Goal: Use online tool/utility: Utilize a website feature to perform a specific function

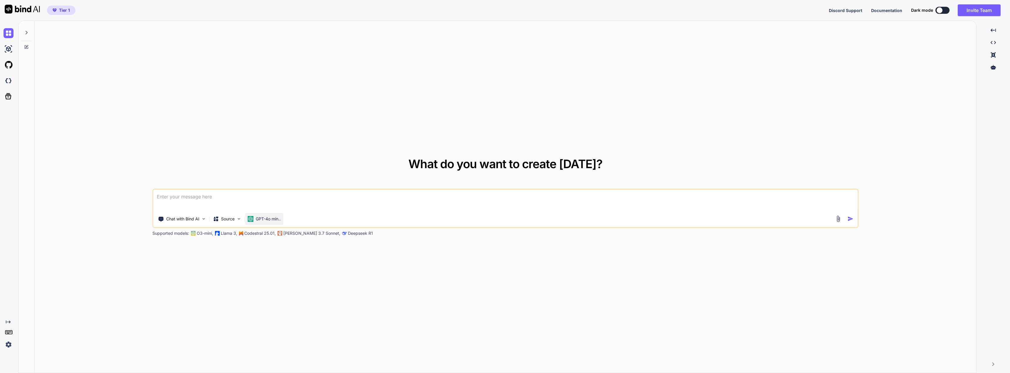
click at [272, 219] on p "GPT-4o min.." at bounding box center [268, 219] width 25 height 6
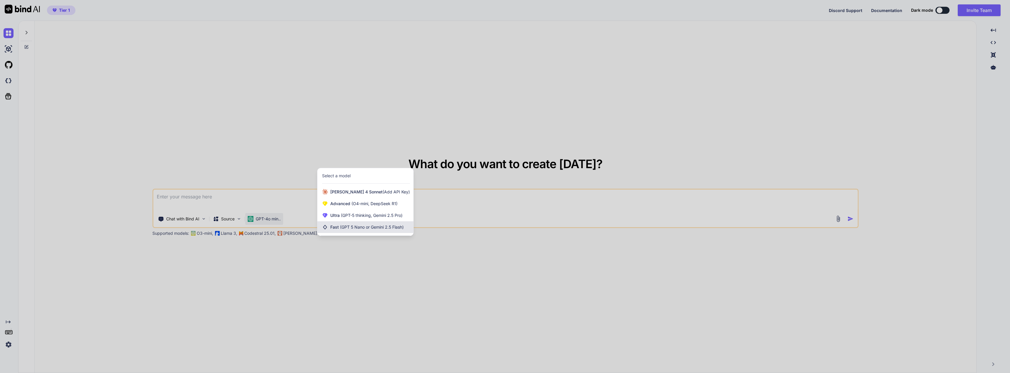
click at [380, 223] on div "Fast (GPT 5 Nano or Gemini 2.5 Flash)" at bounding box center [365, 227] width 96 height 12
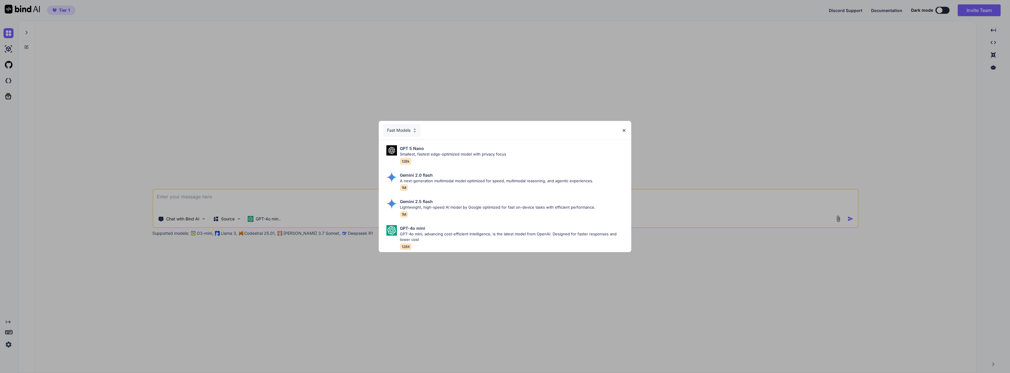
click at [278, 274] on div "Fast Models GPT 5 Nano Smallest, fastest edge-optimized model with privacy focu…" at bounding box center [505, 186] width 1010 height 373
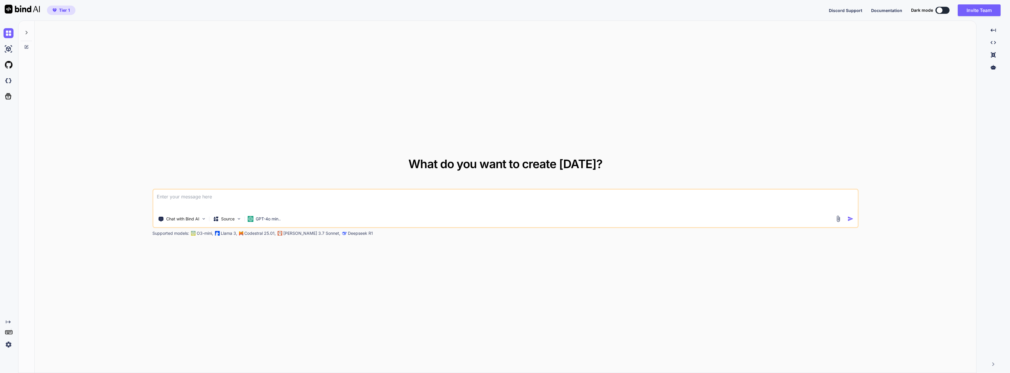
click at [296, 235] on p "[PERSON_NAME] 3.7 Sonnet," at bounding box center [311, 233] width 57 height 6
click at [260, 218] on p "GPT-4o min.." at bounding box center [268, 219] width 25 height 6
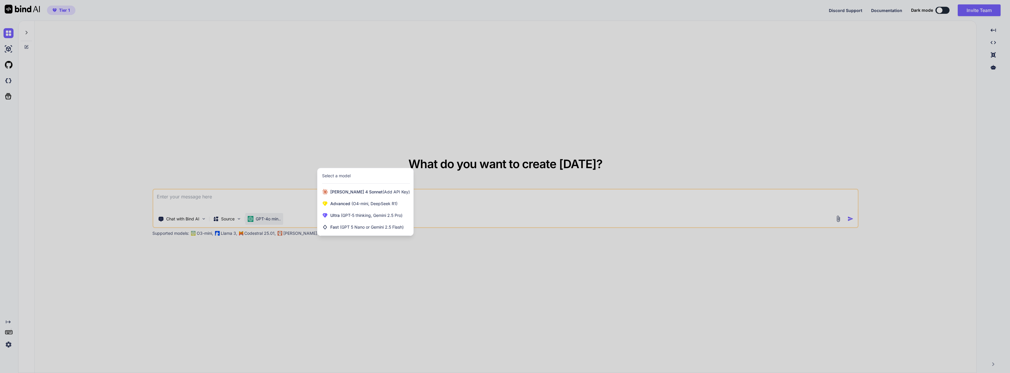
click at [230, 217] on div at bounding box center [505, 186] width 1010 height 373
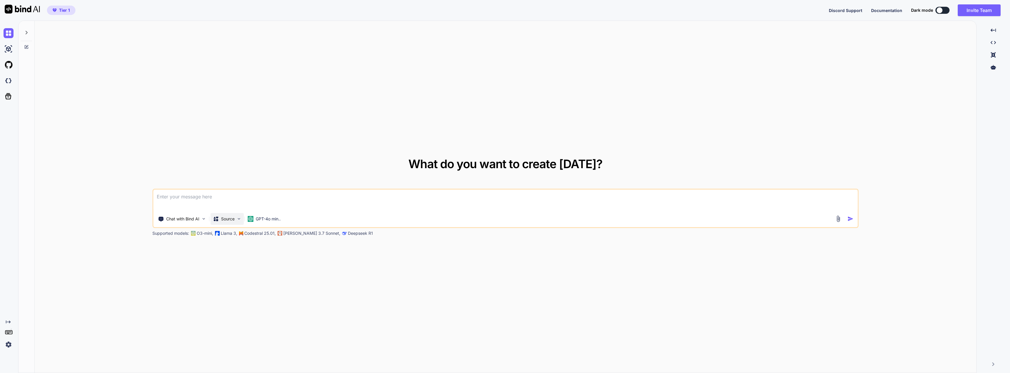
click at [232, 223] on div "Source" at bounding box center [226, 219] width 33 height 12
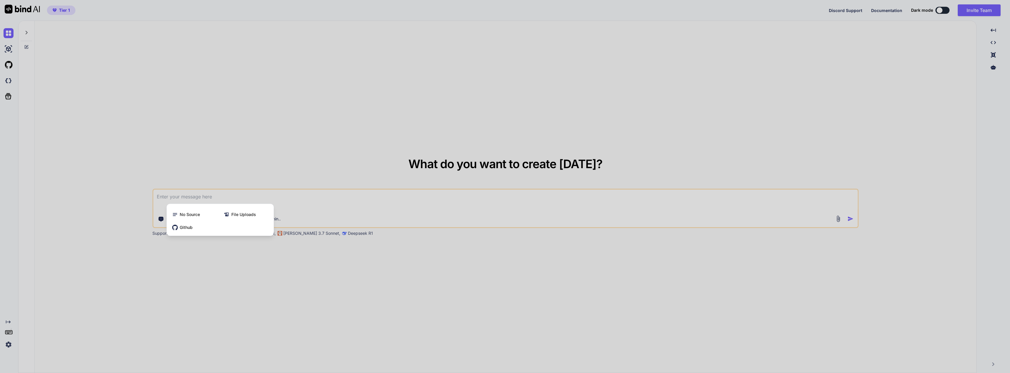
click at [382, 214] on div at bounding box center [505, 186] width 1010 height 373
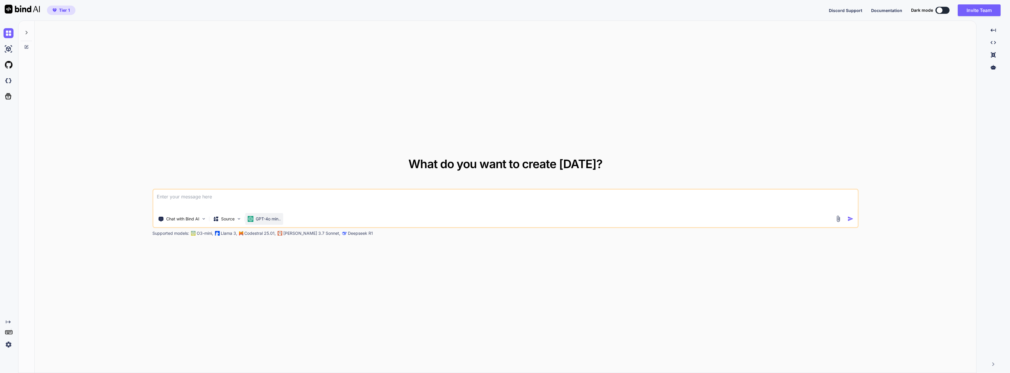
click at [278, 219] on p "GPT-4o min.." at bounding box center [268, 219] width 25 height 6
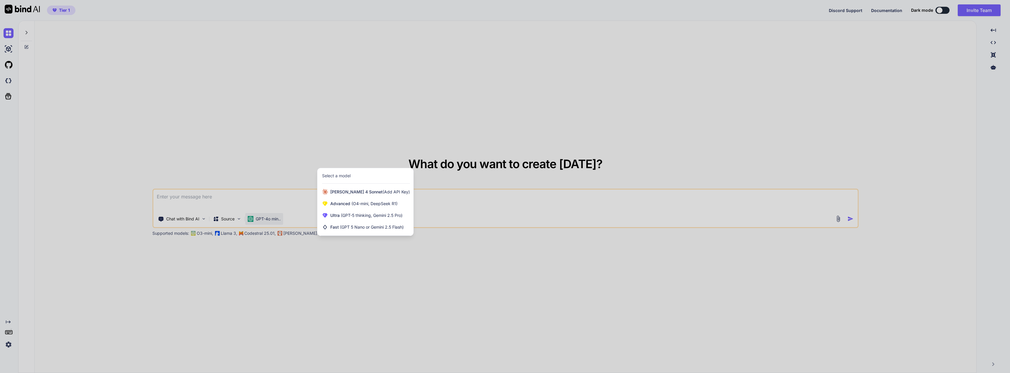
click at [6, 46] on div at bounding box center [505, 186] width 1010 height 373
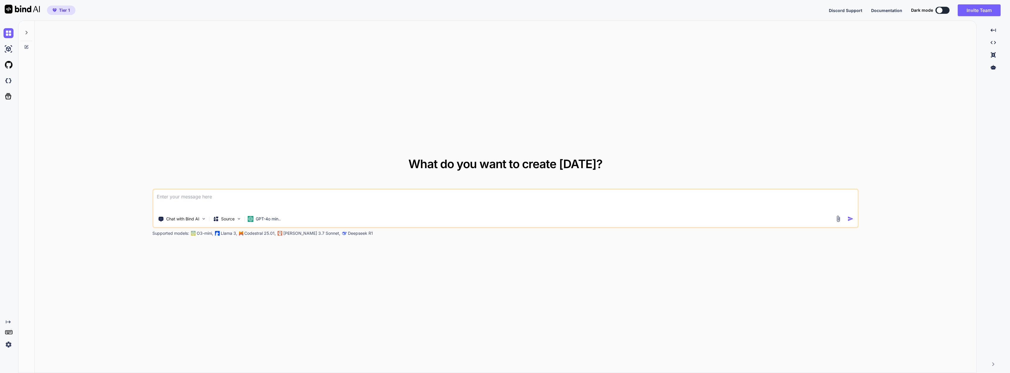
click at [31, 27] on div at bounding box center [26, 31] width 11 height 20
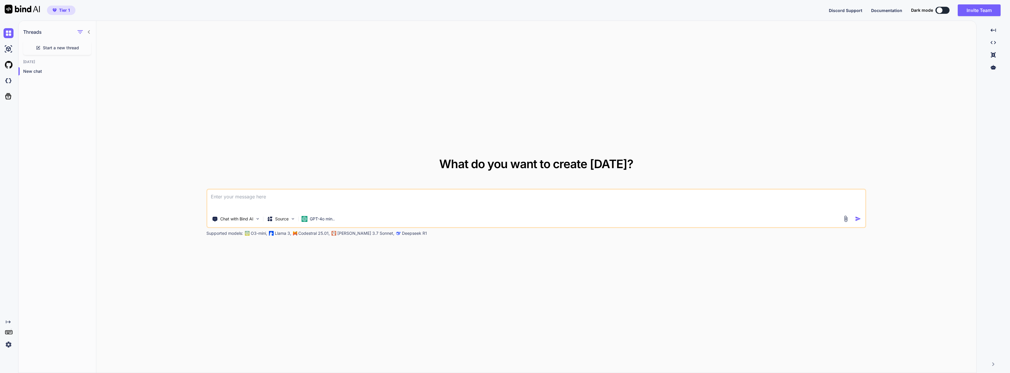
click at [42, 50] on div "Start a new thread" at bounding box center [57, 48] width 68 height 14
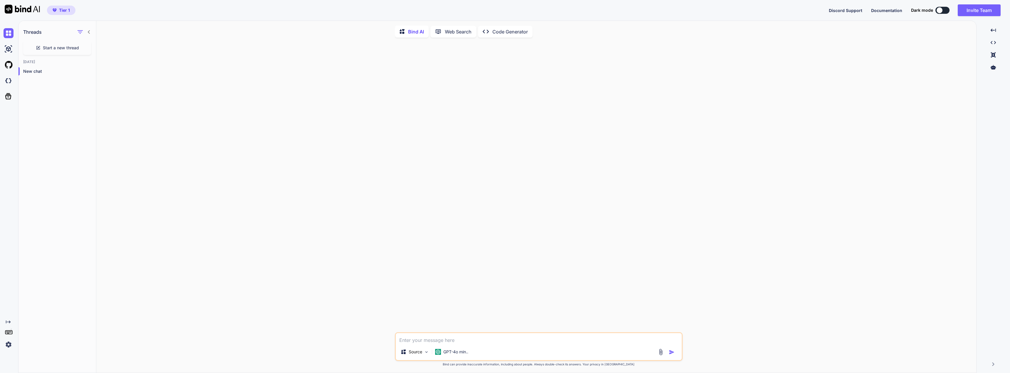
click at [459, 30] on p "Web Search" at bounding box center [458, 31] width 27 height 7
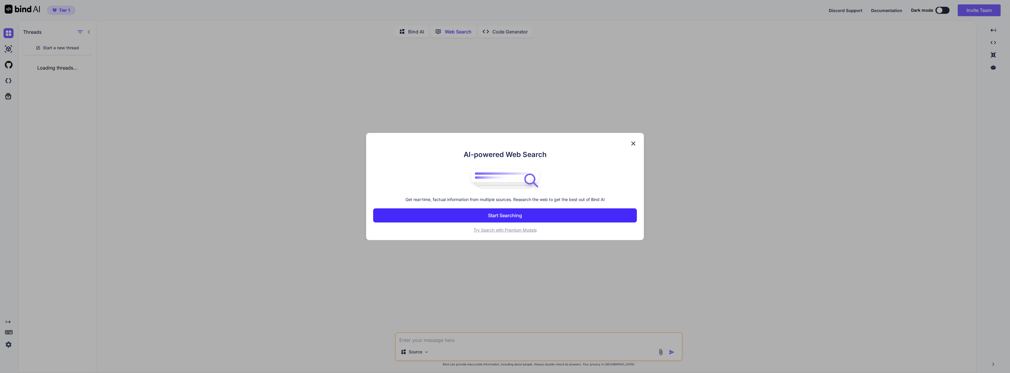
scroll to position [2, 0]
click at [638, 143] on div "AI-powered Web Search Get real-time, factual information from multiple sources.…" at bounding box center [505, 186] width 278 height 107
click at [631, 141] on img at bounding box center [633, 143] width 7 height 7
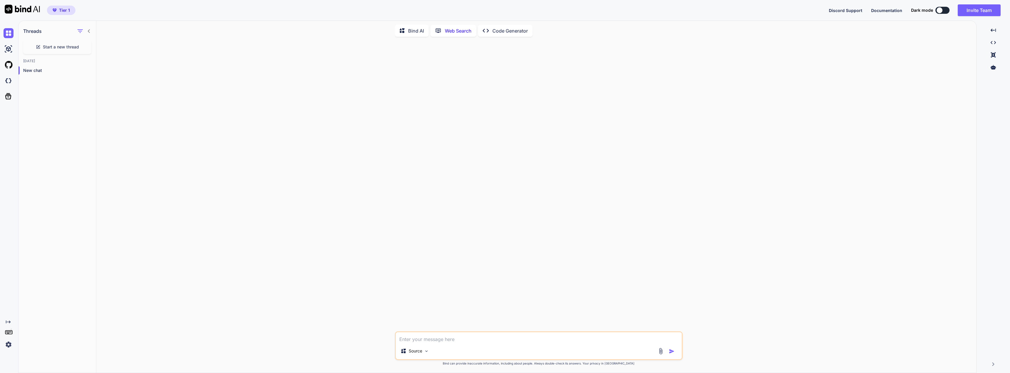
click at [509, 28] on p "Code Generator" at bounding box center [510, 30] width 36 height 7
click at [187, 354] on p "GPT-4o min.." at bounding box center [182, 352] width 25 height 6
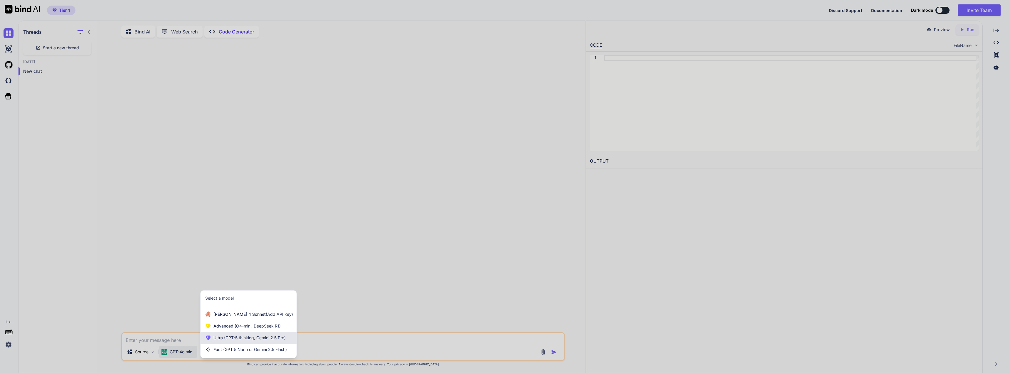
click at [229, 340] on span "(GPT-5 thinking, Gemini 2.5 Pro)" at bounding box center [254, 337] width 63 height 5
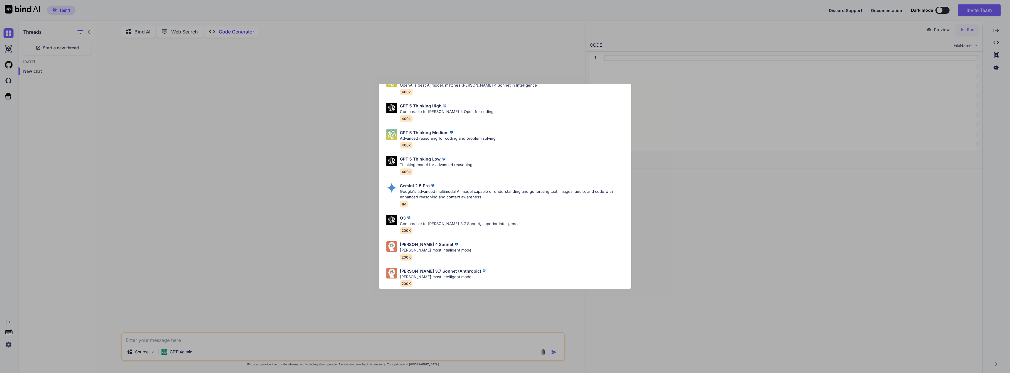
scroll to position [36, 0]
click at [479, 253] on div "[PERSON_NAME] 4 Sonnet [PERSON_NAME] most intelligent model 200K" at bounding box center [504, 251] width 243 height 24
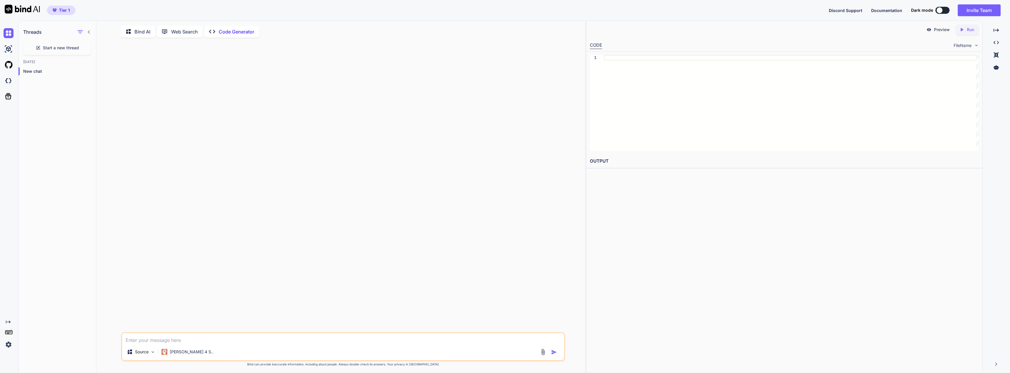
click at [232, 347] on div "Source Claude 4 S.." at bounding box center [343, 346] width 444 height 29
click at [222, 341] on textarea at bounding box center [343, 338] width 442 height 11
type textarea "x"
type textarea "m"
type textarea "x"
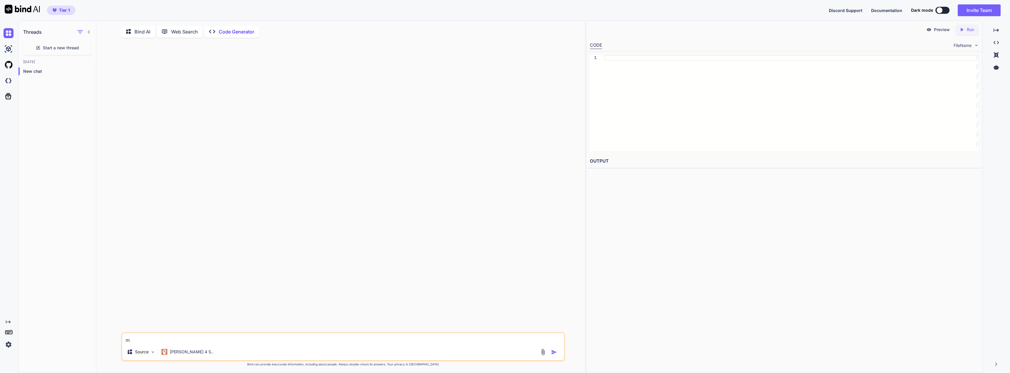
type textarea "mi"
type textarea "x"
type textarea "mi"
type textarea "x"
type textarea "mi s"
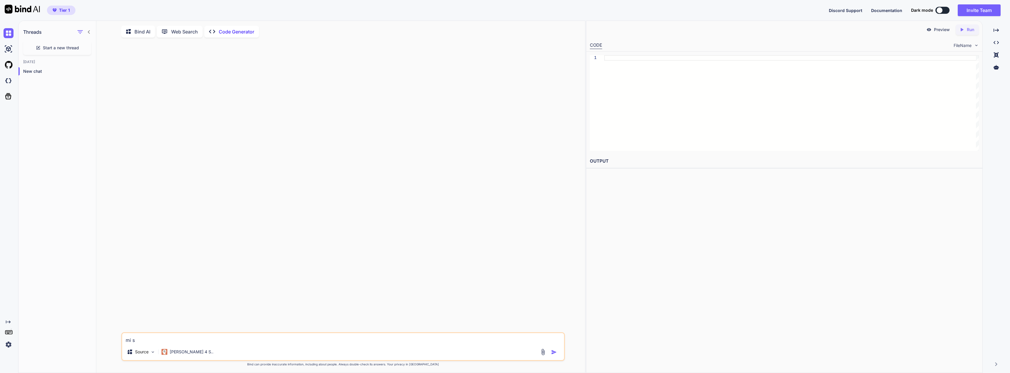
type textarea "x"
type textarea "mi sc"
type textarea "x"
type textarea "mi scr"
type textarea "x"
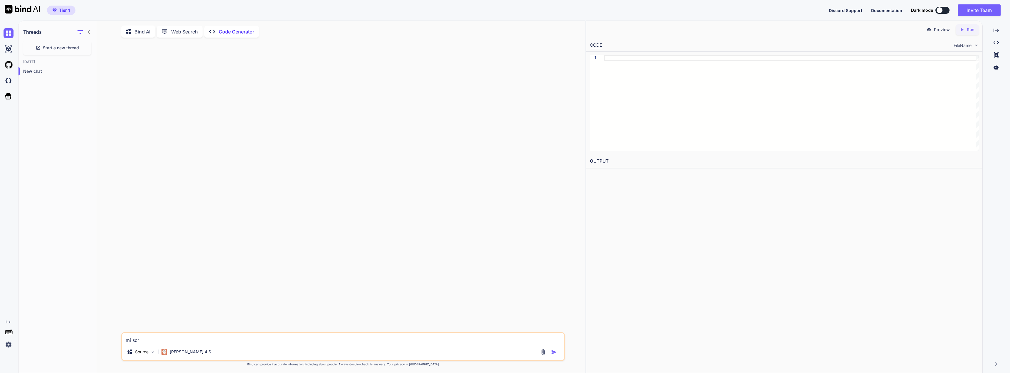
type textarea "mi scri"
type textarea "x"
type textarea "mi scriv"
type textarea "x"
type textarea "mi scrivi"
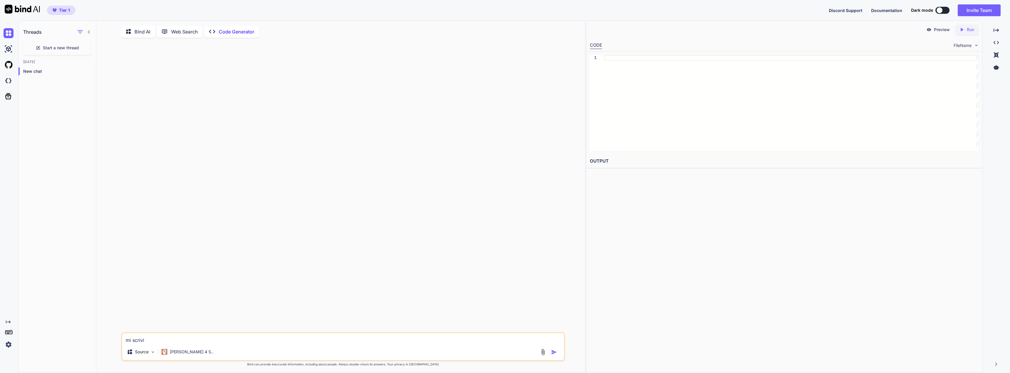
type textarea "x"
type textarea "mi scrivi"
type textarea "x"
type textarea "mi scrivi i"
type textarea "x"
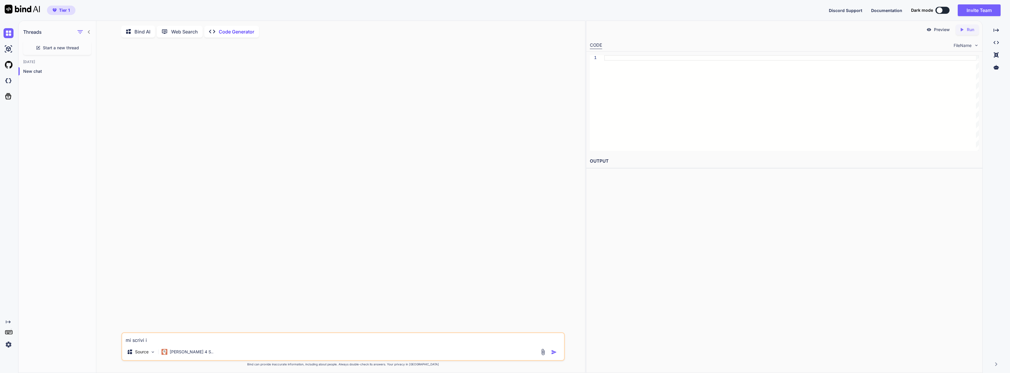
type textarea "mi scrivi il"
type textarea "x"
type textarea "mi scrivi il"
type textarea "x"
type textarea "mi scrivi il f"
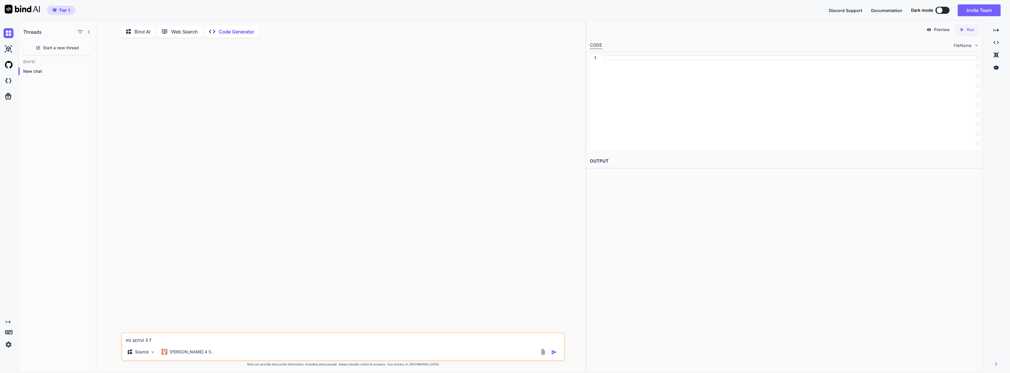
type textarea "x"
type textarea "mi scrivi il fi"
type textarea "x"
type textarea "mi scrivi il fil"
type textarea "x"
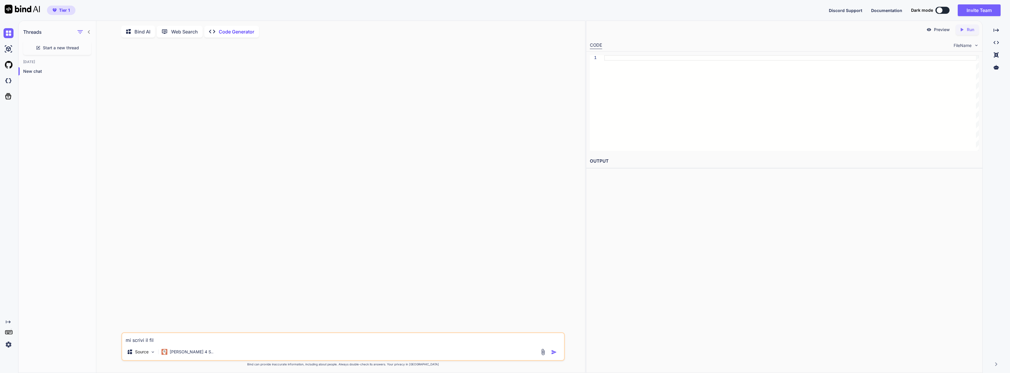
type textarea "mi scrivi il file"
type textarea "x"
type textarea "mi scrivi il file"
type textarea "x"
type textarea "mi scrivi il file x"
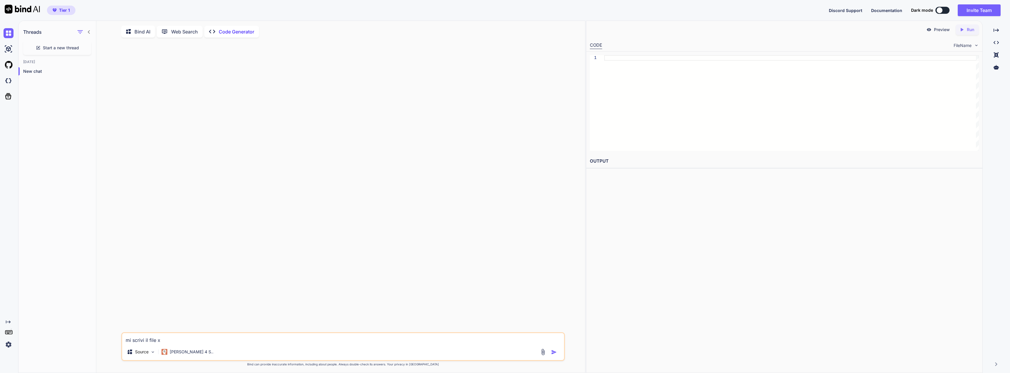
type textarea "x"
type textarea "mi scrivi il file xa"
type textarea "x"
type textarea "mi scrivi il file xam"
type textarea "x"
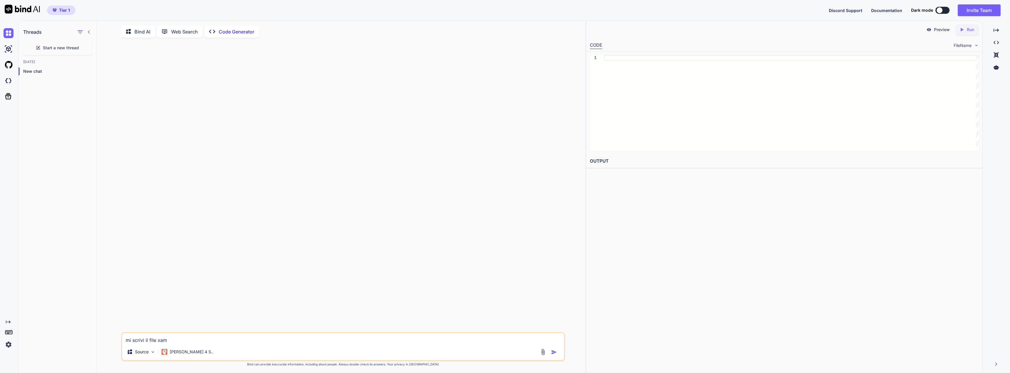
type textarea "mi scrivi il file xa"
type textarea "x"
type textarea "mi scrivi il file x"
type textarea "x"
type textarea "mi scrivi il file"
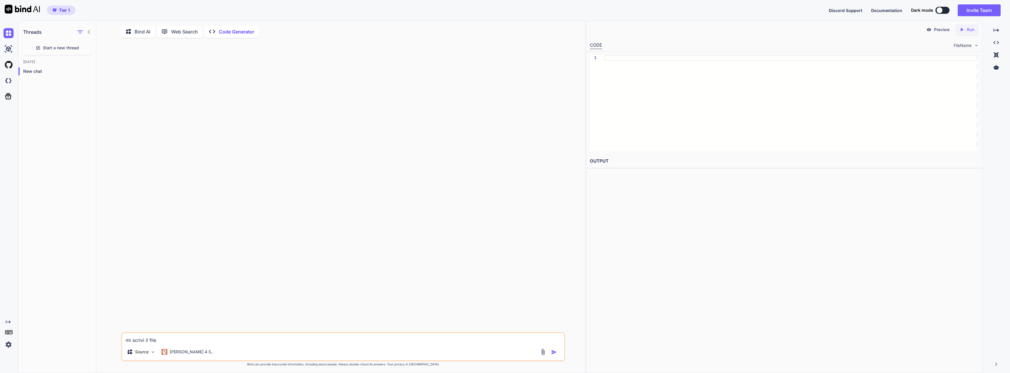
type textarea "x"
type textarea "mi scrivi il file y"
type textarea "x"
type textarea "mi scrivi il file ya"
type textarea "x"
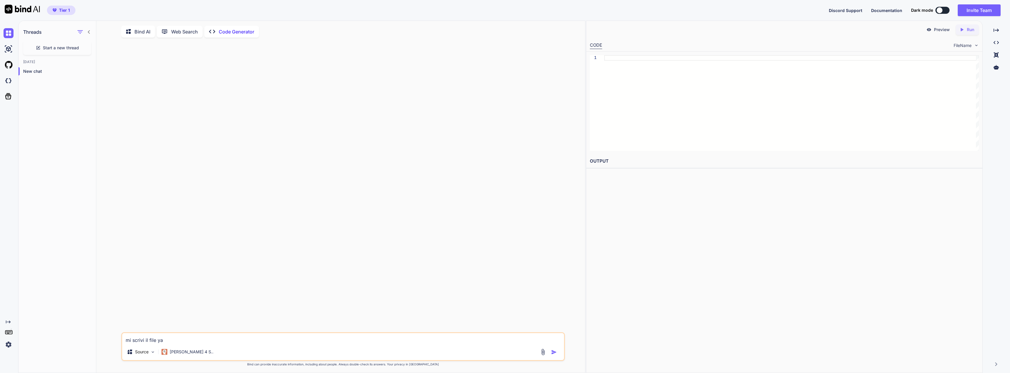
type textarea "mi scrivi il file yam"
type textarea "x"
type textarea "mi scrivi il file yaml"
type textarea "x"
type textarea "mi scrivi il file yaml"
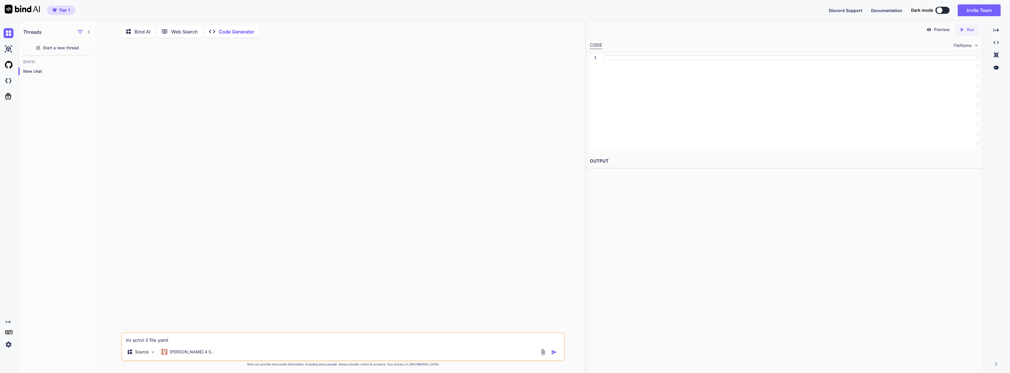
type textarea "x"
type textarea "mi scrivi il file yaml p"
type textarea "x"
type textarea "mi scrivi il file yaml pe"
type textarea "x"
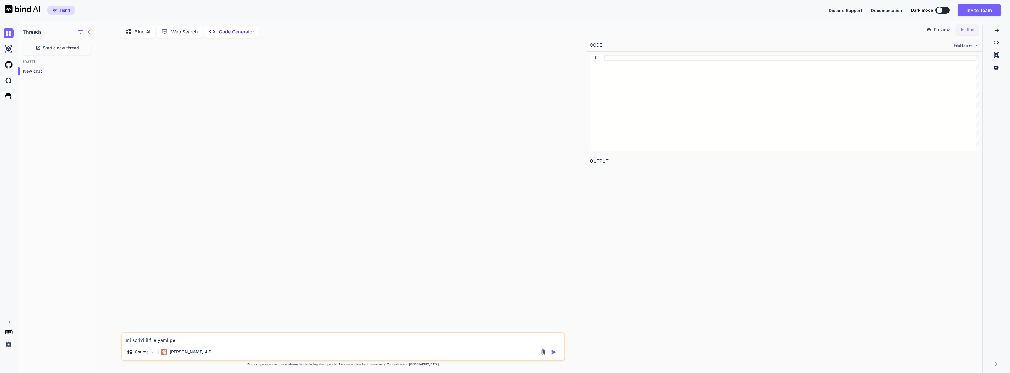
type textarea "mi scrivi il file yaml per"
type textarea "x"
type textarea "mi scrivi il file yaml per"
type textarea "x"
type textarea "mi scrivi il file yaml per d"
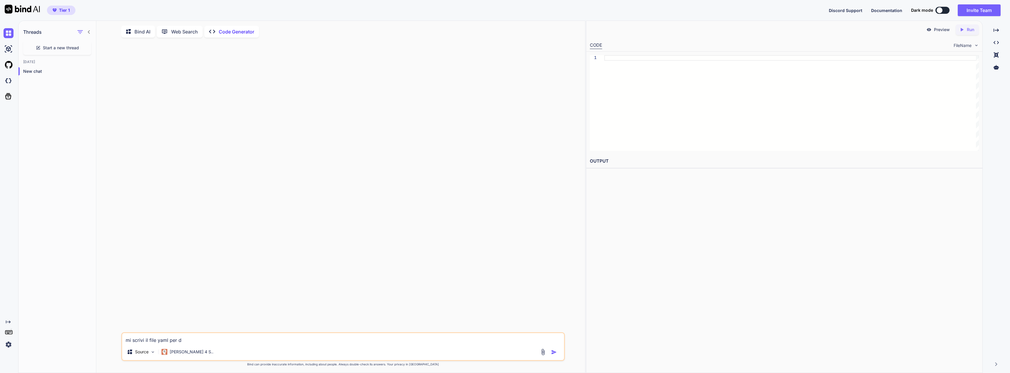
type textarea "x"
type textarea "mi scrivi il file yaml per do"
type textarea "x"
type textarea "mi scrivi il file yaml per doc"
type textarea "x"
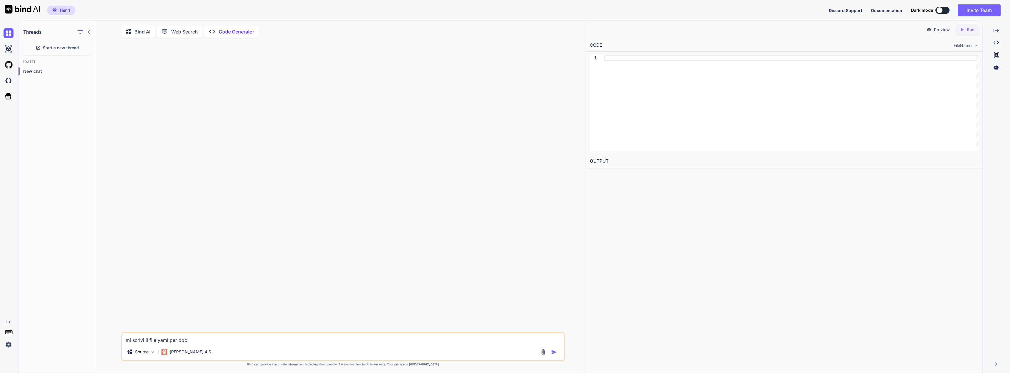
type textarea "mi scrivi il file yaml per dock"
type textarea "x"
type textarea "mi scrivi il file yaml per docke"
type textarea "x"
type textarea "mi scrivi il file yaml per docker"
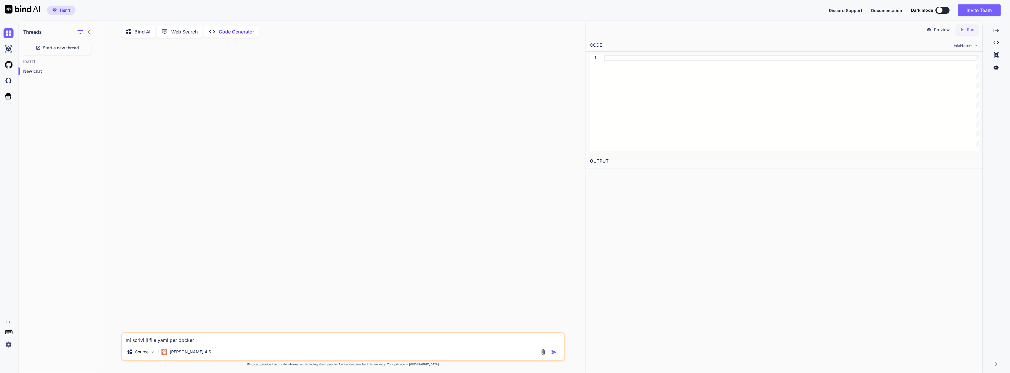
type textarea "x"
type textarea "mi scrivi il file yaml per docker"
type textarea "x"
type textarea "mi scrivi il file yaml per docker"
type textarea "x"
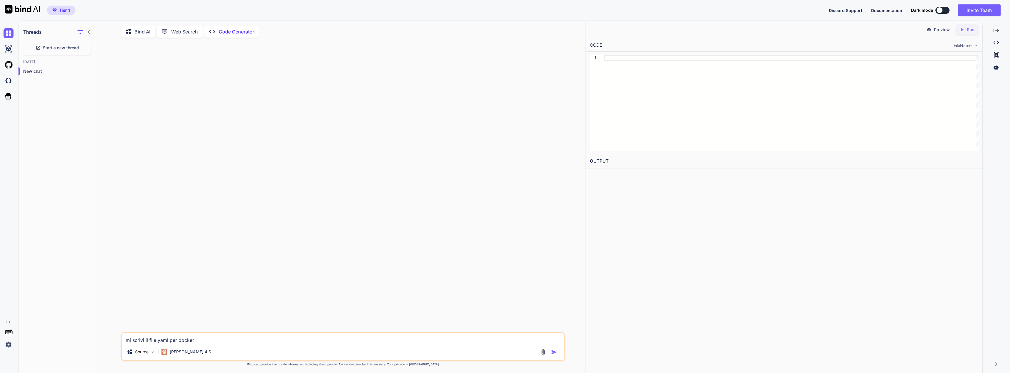
type textarea "mi scrivi il file yaml per docke"
type textarea "x"
type textarea "mi scrivi il file yaml per dock"
type textarea "x"
type textarea "mi scrivi il file yaml per doc"
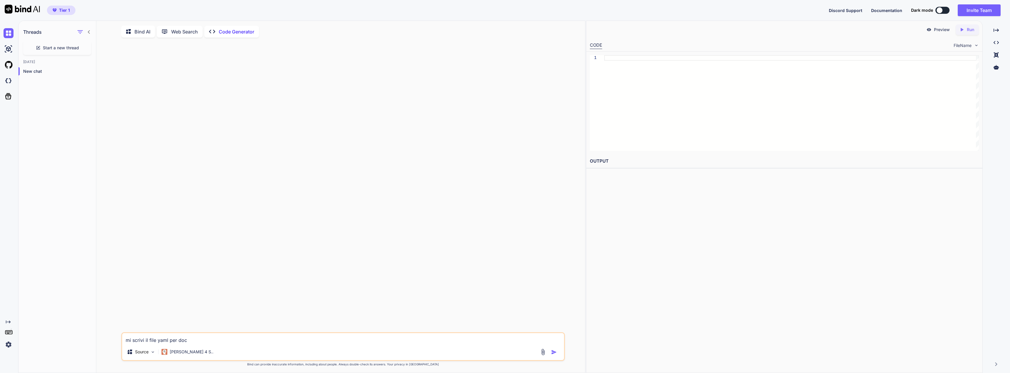
type textarea "x"
type textarea "mi scrivi il file yaml per do"
type textarea "x"
type textarea "mi scrivi il file yaml per d"
type textarea "x"
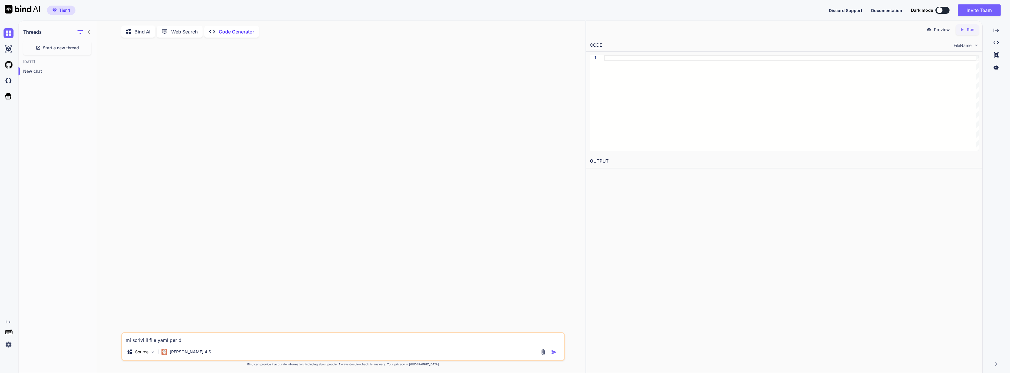
type textarea "mi scrivi il file yaml per"
type textarea "x"
type textarea "mi scrivi il file yaml per"
type textarea "x"
type textarea "mi scrivi il file yaml pe"
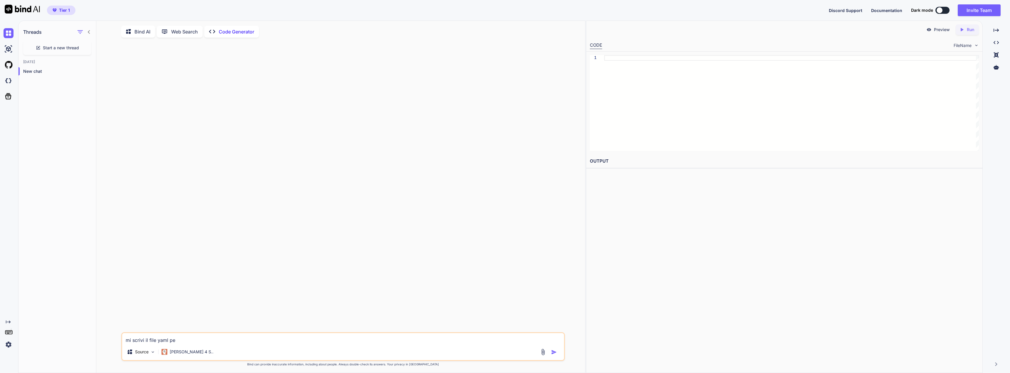
type textarea "x"
type textarea "mi scrivi il file yaml per"
type textarea "x"
type textarea "mi scrivi il file yaml per"
type textarea "x"
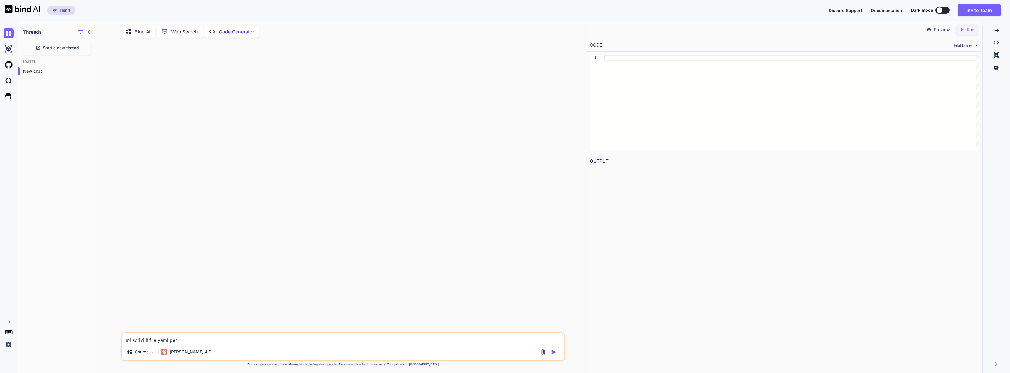
type textarea "mi scrivi il file yaml per p"
type textarea "x"
type textarea "mi scrivi il file yaml per po"
type textarea "x"
type textarea "mi scrivi il file yaml per por"
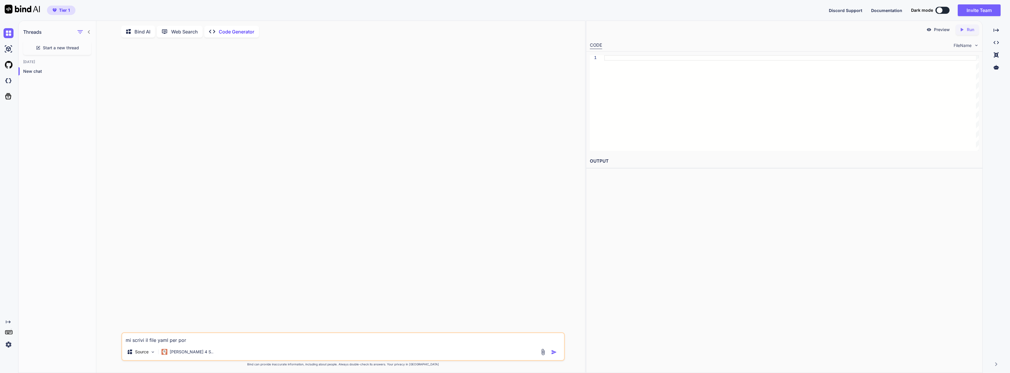
type textarea "x"
type textarea "mi scrivi il file yaml per port"
type textarea "x"
type textarea "mi scrivi il file yaml per porta"
type textarea "x"
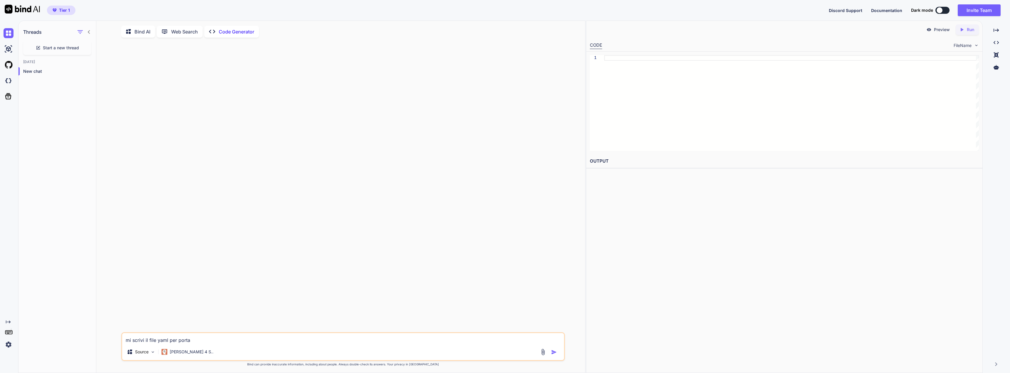
type textarea "mi scrivi il file yaml per portai"
type textarea "x"
type textarea "mi scrivi il file yaml per portain"
type textarea "x"
type textarea "mi scrivi il file yaml per portaine"
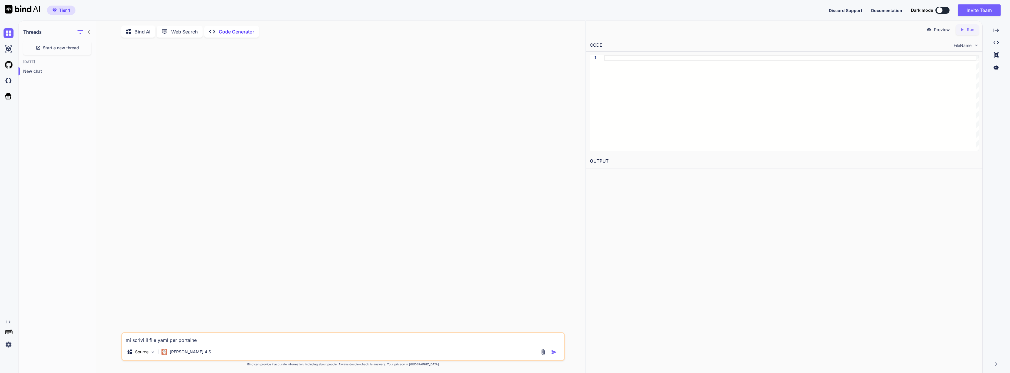
type textarea "x"
type textarea "mi scrivi il file yaml per portainer"
type textarea "x"
type textarea "mi scrivi il file yaml per portainer"
type textarea "x"
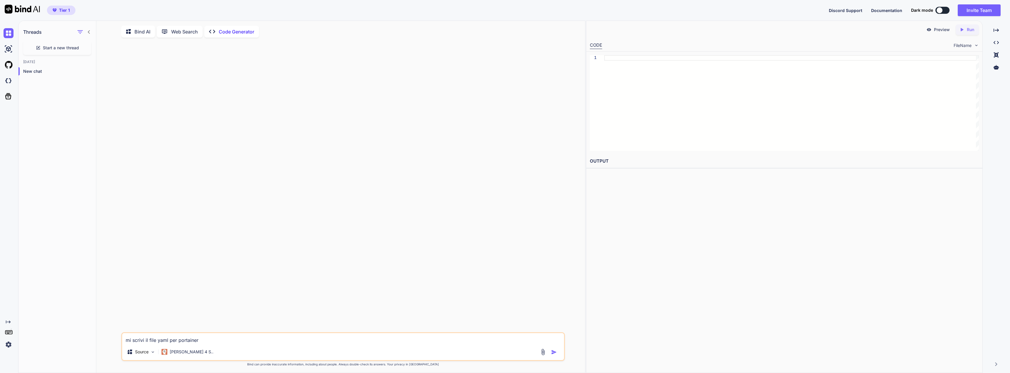
type textarea "mi scrivi il file yaml per portainer p"
type textarea "x"
type textarea "mi scrivi il file yaml per portainer pe"
type textarea "x"
type textarea "mi scrivi il file yaml per portainer per"
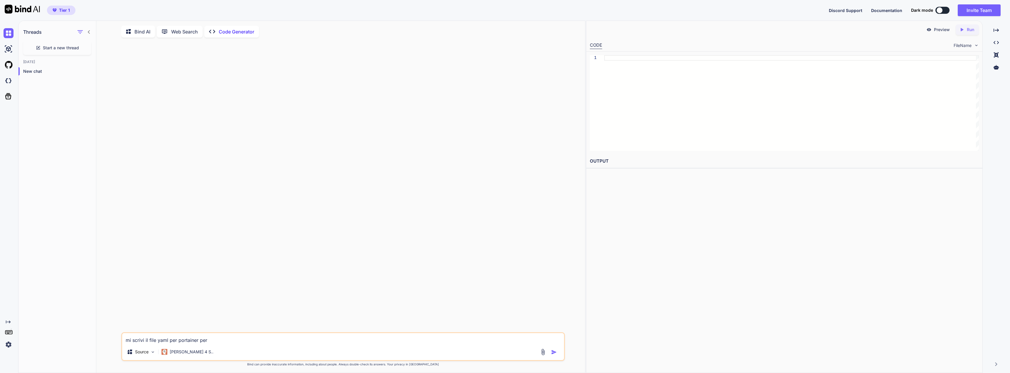
type textarea "x"
type textarea "mi scrivi il file yaml per portainer per"
type textarea "x"
type textarea "mi scrivi il file yaml per portainer per f"
type textarea "x"
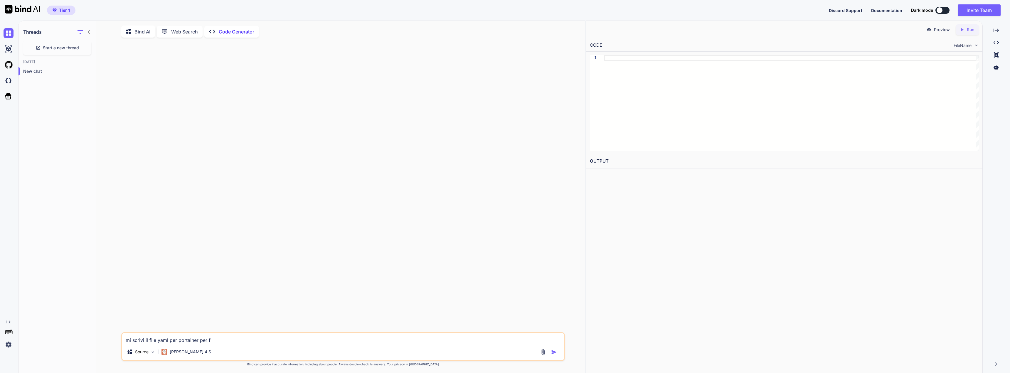
type textarea "mi scrivi il file yaml per portainer per fa"
type textarea "x"
type textarea "mi scrivi il file yaml per portainer per far"
type textarea "x"
type textarea "mi scrivi il file yaml per portainer per fare"
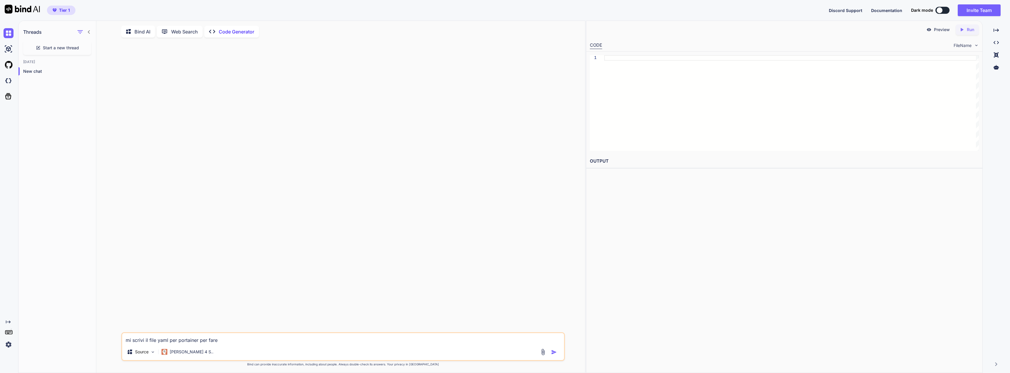
type textarea "x"
type textarea "mi scrivi il file yaml per portainer per fare"
type textarea "x"
type textarea "mi scrivi il file yaml per portainer per fare 8"
type textarea "x"
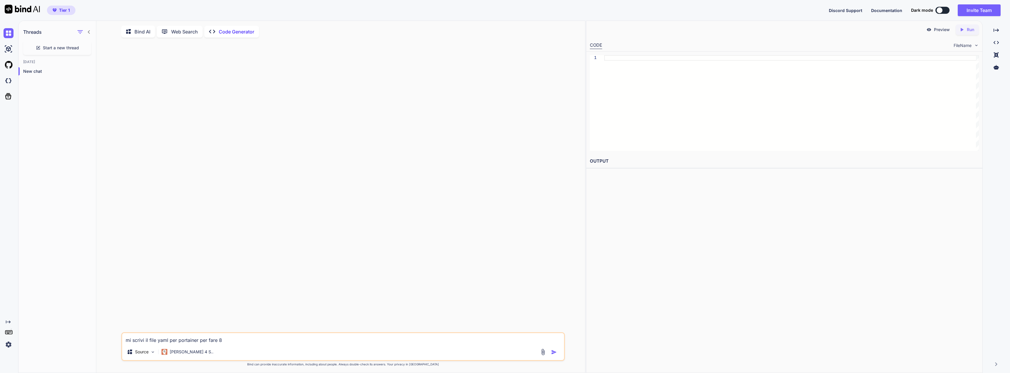
type textarea "mi scrivi il file yaml per portainer per fare 8n"
type textarea "x"
type textarea "mi scrivi il file yaml per portainer per fare 8n"
type textarea "x"
type textarea "mi scrivi il file yaml per portainer per fare 8n"
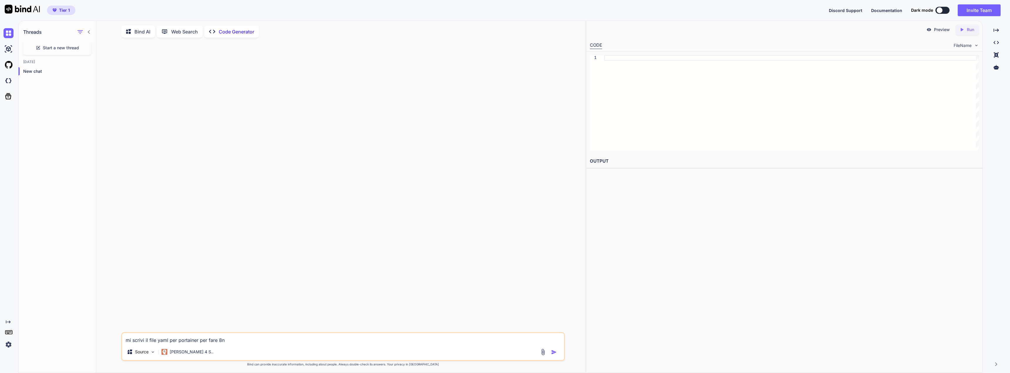
type textarea "x"
type textarea "mi scrivi il file yaml per portainer per fare 8"
type textarea "x"
type textarea "mi scrivi il file yaml per portainer per fare"
type textarea "x"
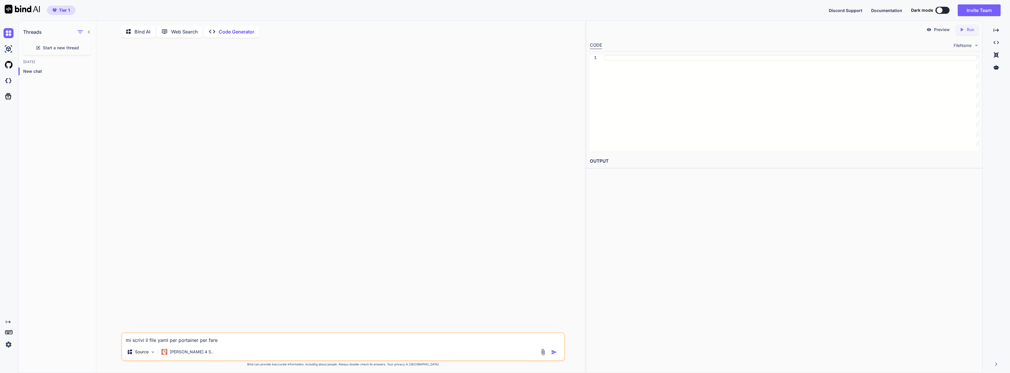
type textarea "mi scrivi il file yaml per portainer per fare n"
type textarea "x"
type textarea "mi scrivi il file yaml per portainer per fare n8"
type textarea "x"
type textarea "mi scrivi il file yaml per portainer per fare n8n"
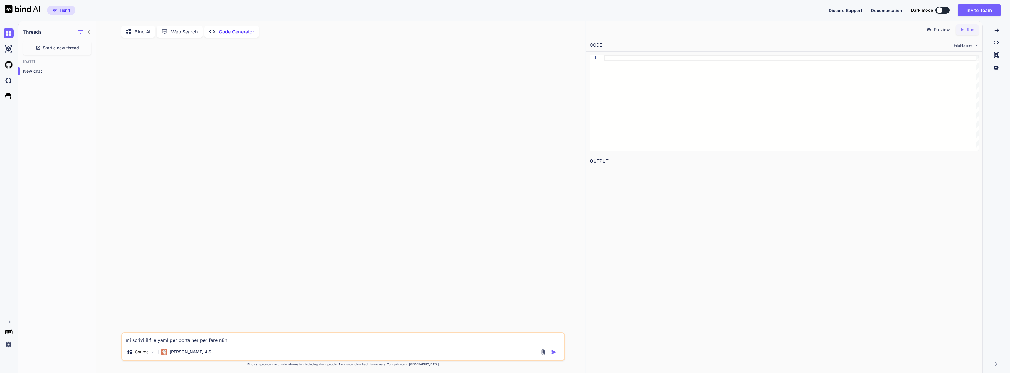
type textarea "x"
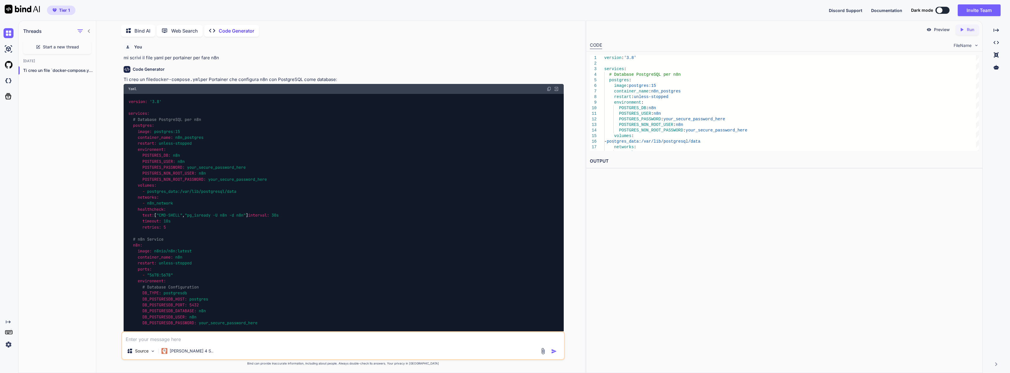
scroll to position [0, 0]
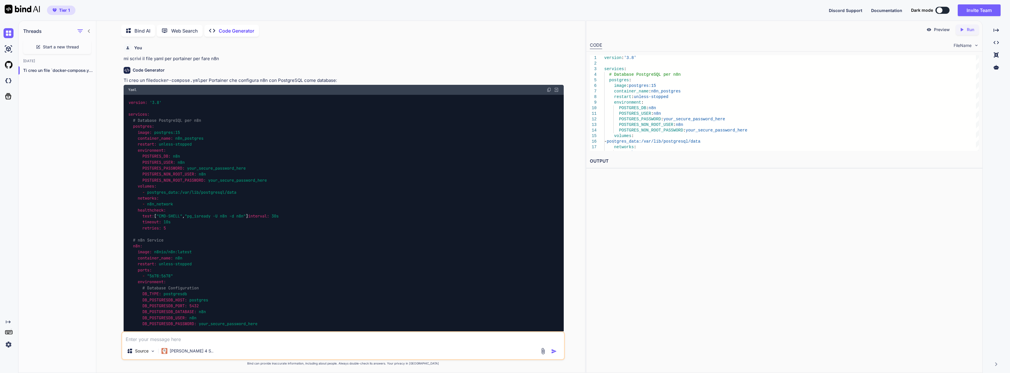
click at [549, 90] on img at bounding box center [549, 89] width 5 height 5
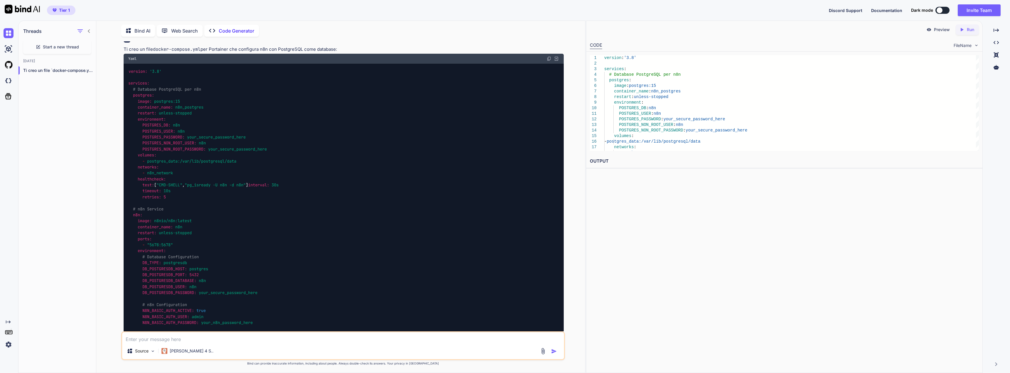
scroll to position [29, 0]
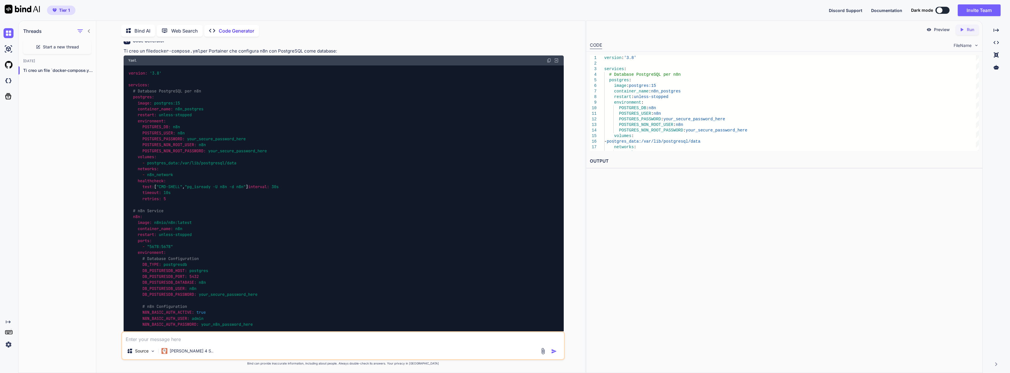
click at [550, 60] on img at bounding box center [549, 60] width 5 height 5
